Goal: Complete application form

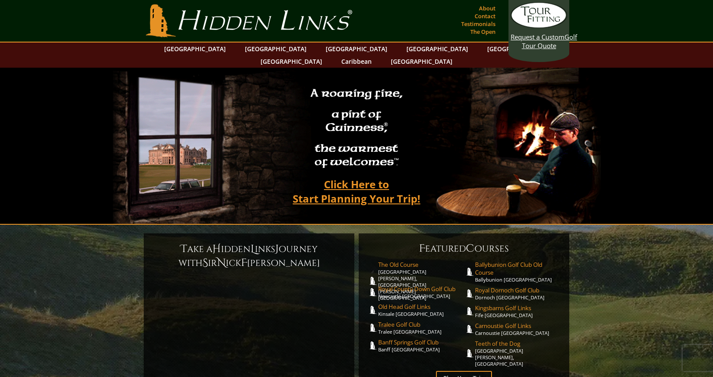
scroll to position [0, 0]
click at [258, 50] on link "[GEOGRAPHIC_DATA]" at bounding box center [275, 48] width 70 height 13
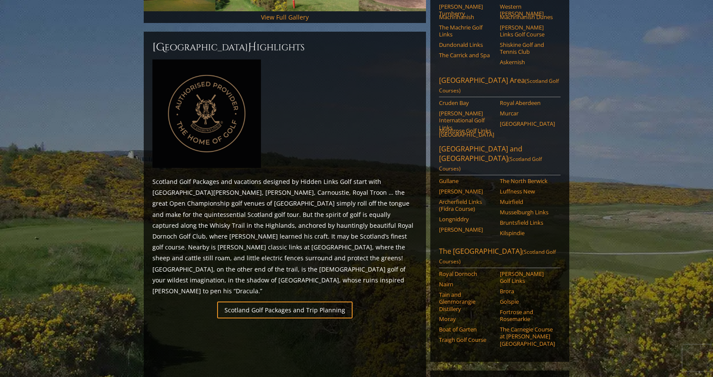
scroll to position [353, 0]
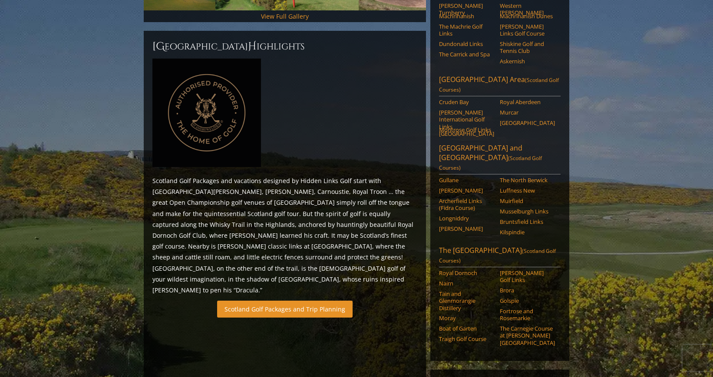
click at [306, 301] on link "Scotland Golf Packages and Trip Planning" at bounding box center [284, 309] width 135 height 17
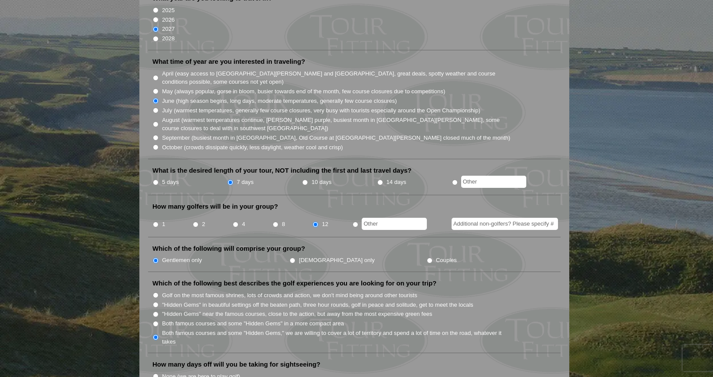
scroll to position [270, 0]
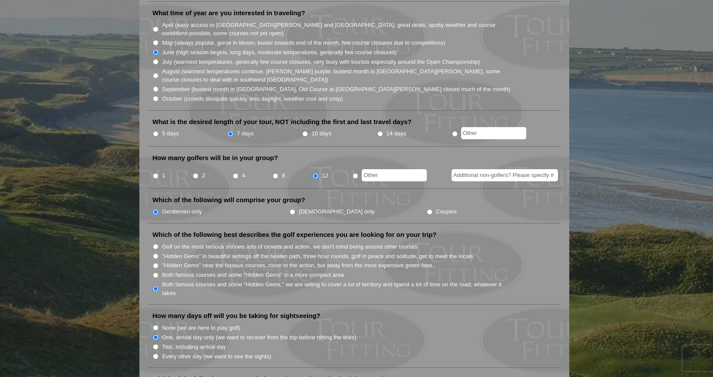
click at [305, 131] on input "10 days" at bounding box center [305, 134] width 6 height 6
radio input "true"
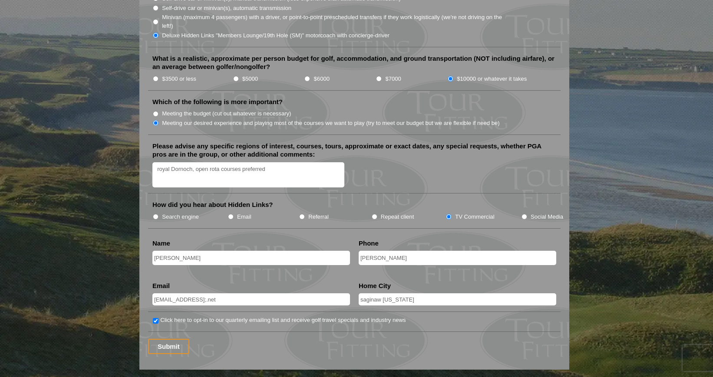
scroll to position [986, 0]
type input "toddandlekha@sbcglobal.net"
click at [181, 339] on input "Submit" at bounding box center [168, 346] width 41 height 15
